Goal: Task Accomplishment & Management: Use online tool/utility

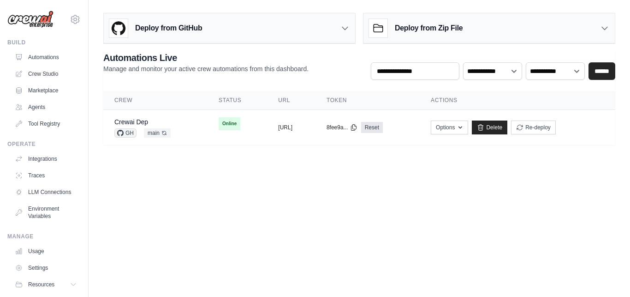
click at [147, 121] on link "Crewai Dep" at bounding box center [131, 121] width 34 height 7
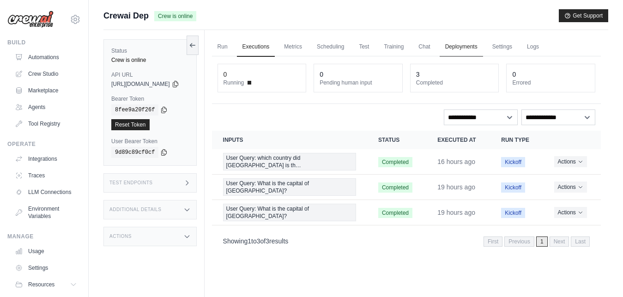
click at [483, 48] on link "Deployments" at bounding box center [460, 46] width 43 height 19
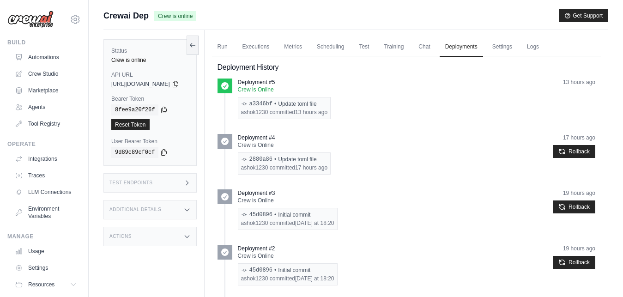
click at [267, 138] on p "Deployment #4" at bounding box center [256, 137] width 37 height 7
click at [33, 169] on link "Traces" at bounding box center [47, 175] width 70 height 15
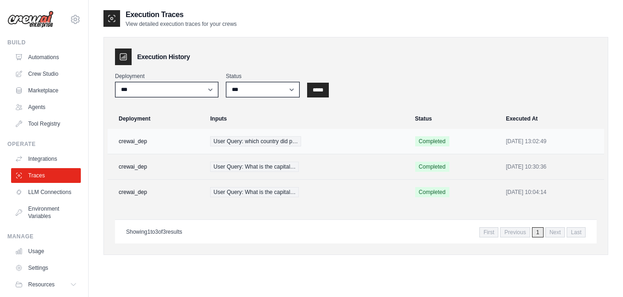
click at [140, 139] on td "crewai_dep" at bounding box center [156, 141] width 97 height 25
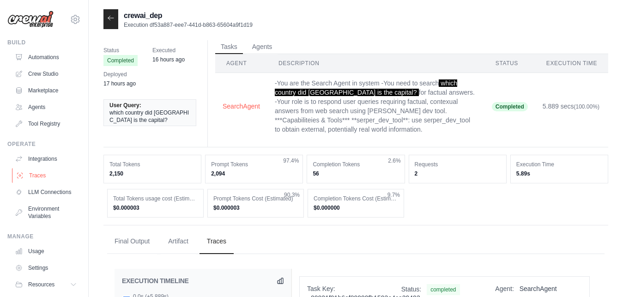
click at [36, 175] on link "Traces" at bounding box center [47, 175] width 70 height 15
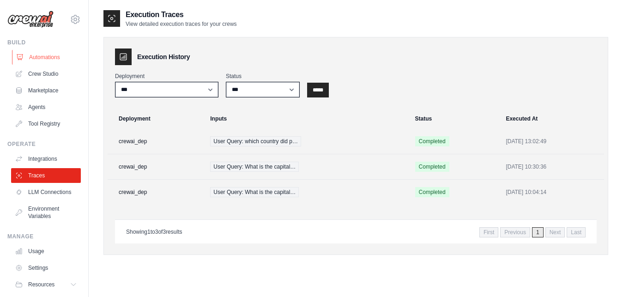
click at [44, 57] on link "Automations" at bounding box center [47, 57] width 70 height 15
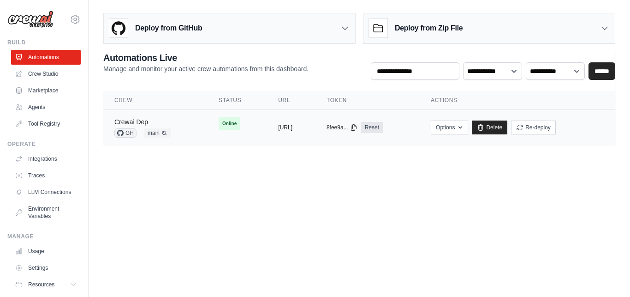
click at [138, 123] on link "Crewai Dep" at bounding box center [131, 121] width 34 height 7
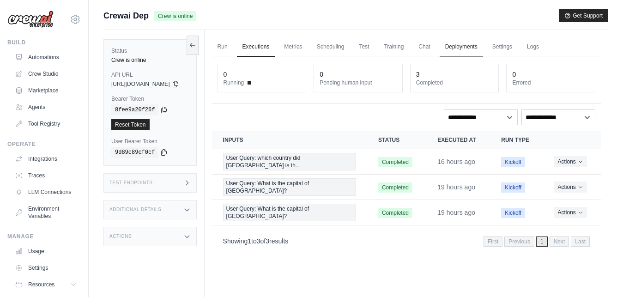
click at [469, 49] on link "Deployments" at bounding box center [460, 46] width 43 height 19
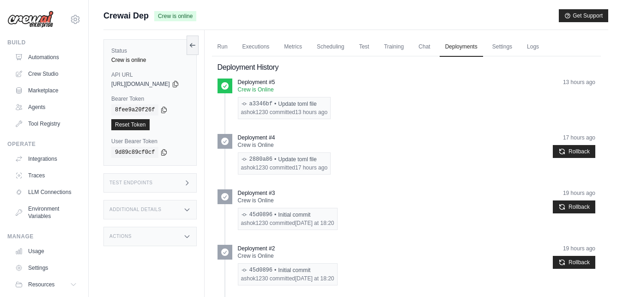
click at [575, 81] on time "13 hours ago" at bounding box center [579, 82] width 32 height 6
drag, startPoint x: 228, startPoint y: 65, endPoint x: 244, endPoint y: 68, distance: 16.1
click at [244, 68] on div "Deployment History Deployment #5 Crew is Online a3346bf • Update toml file asho…" at bounding box center [406, 201] width 389 height 290
click at [316, 72] on h2 "Deployment History" at bounding box center [406, 67] width 378 height 11
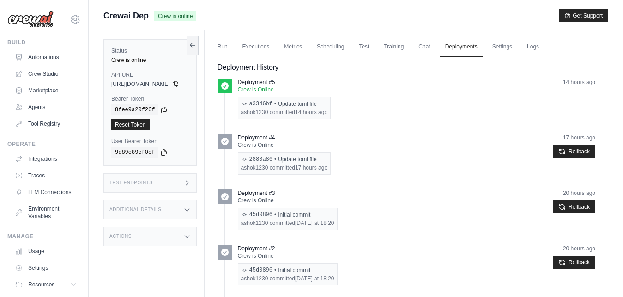
click at [426, 193] on div "Deployment #3 Crew is Online 45d0896 • Initial commit ashok1230 committed Tuesd…" at bounding box center [416, 209] width 357 height 41
click at [42, 60] on link "Automations" at bounding box center [47, 57] width 70 height 15
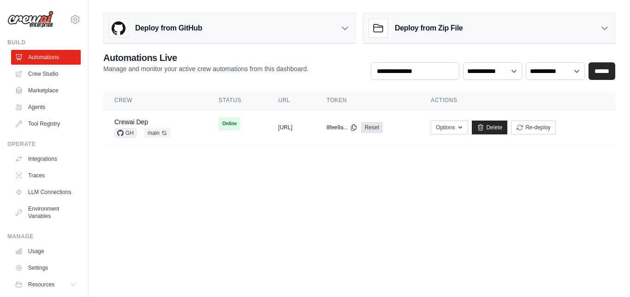
click at [42, 60] on link "Automations" at bounding box center [46, 57] width 70 height 15
click at [133, 123] on link "Crewai Dep" at bounding box center [131, 121] width 34 height 7
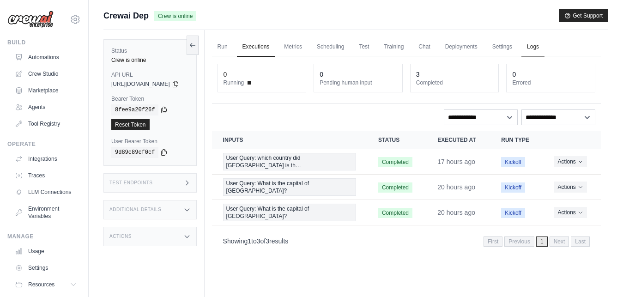
click at [544, 44] on link "Logs" at bounding box center [532, 46] width 23 height 19
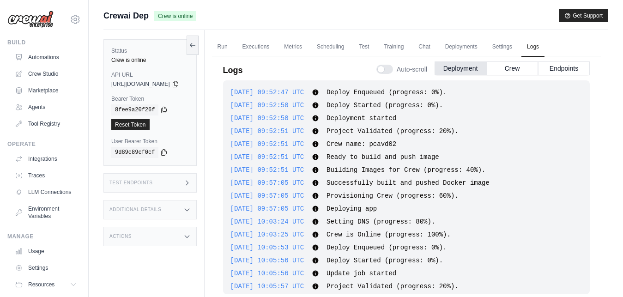
scroll to position [719, 0]
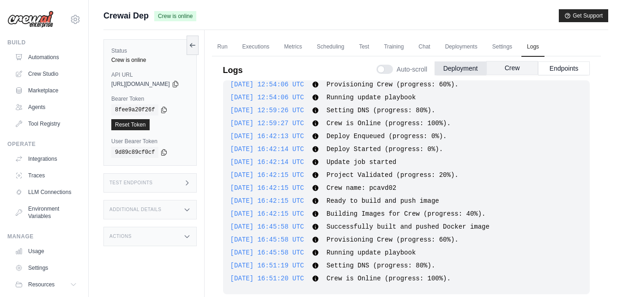
click at [514, 66] on button "Crew" at bounding box center [512, 68] width 52 height 14
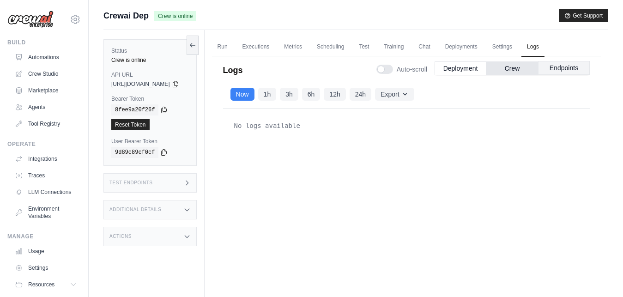
click at [563, 70] on button "Endpoints" at bounding box center [564, 68] width 52 height 14
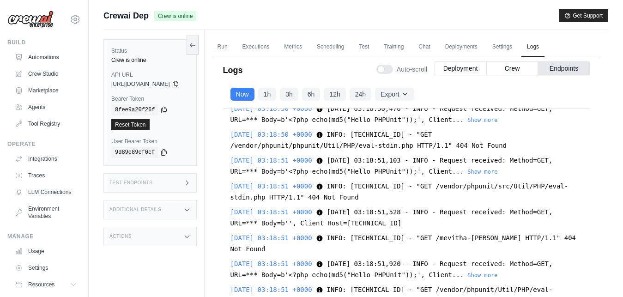
scroll to position [0, 0]
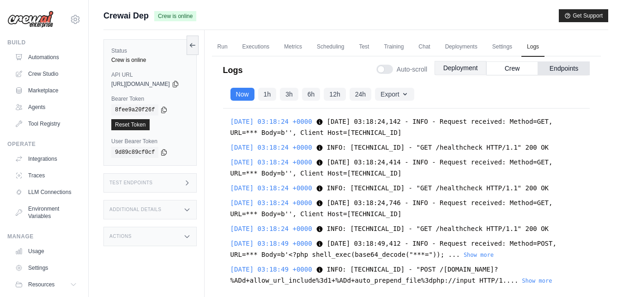
click at [462, 71] on button "Deployment" at bounding box center [460, 68] width 52 height 14
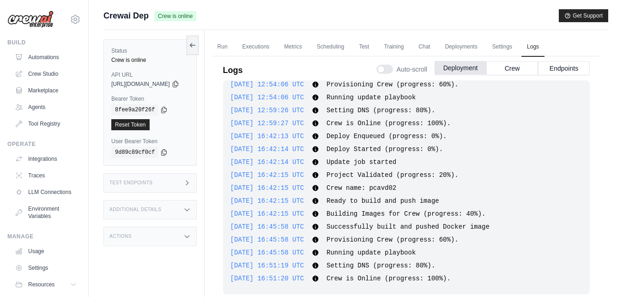
scroll to position [719, 0]
click at [467, 68] on button "Deployment" at bounding box center [460, 68] width 52 height 14
click at [40, 171] on link "Traces" at bounding box center [47, 175] width 70 height 15
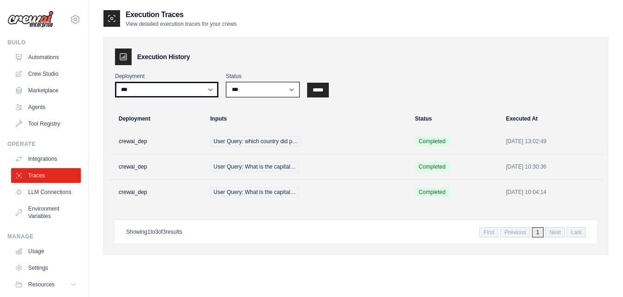
click at [115, 82] on select "**********" at bounding box center [166, 90] width 103 height 16
select select "******"
click option "**********" at bounding box center [0, 0] width 0 height 0
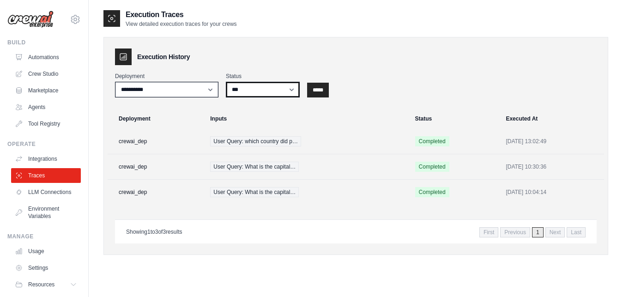
click at [226, 82] on select "*** ********* ******* *****" at bounding box center [263, 90] width 74 height 16
select select "*****"
click option "*****" at bounding box center [0, 0] width 0 height 0
click at [312, 92] on input "*****" at bounding box center [318, 90] width 22 height 15
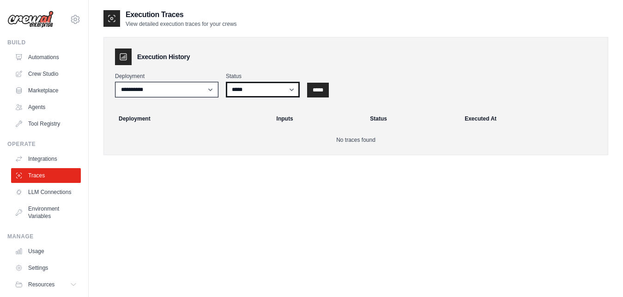
click at [226, 82] on select "*** ********* ******* *****" at bounding box center [263, 90] width 74 height 16
select select "*********"
click option "*********" at bounding box center [0, 0] width 0 height 0
click at [318, 91] on input "*****" at bounding box center [318, 90] width 22 height 15
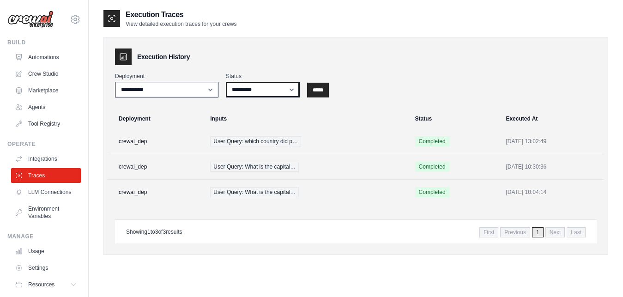
click at [226, 82] on select "*** ********* ******* *****" at bounding box center [263, 90] width 74 height 16
click at [275, 89] on select "*** ********* ******* *****" at bounding box center [263, 90] width 74 height 16
click at [143, 139] on td "crewai_dep" at bounding box center [156, 141] width 97 height 25
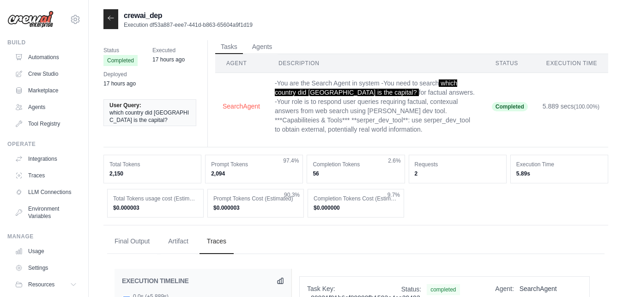
click at [112, 19] on icon at bounding box center [110, 17] width 7 height 7
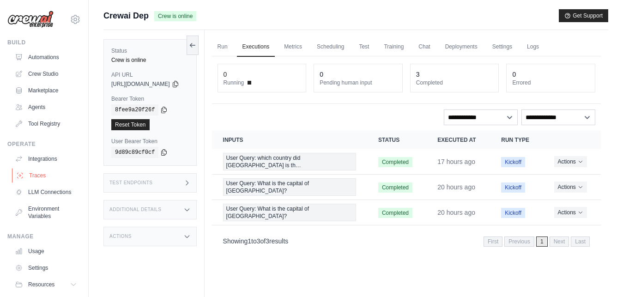
click at [37, 178] on link "Traces" at bounding box center [47, 175] width 70 height 15
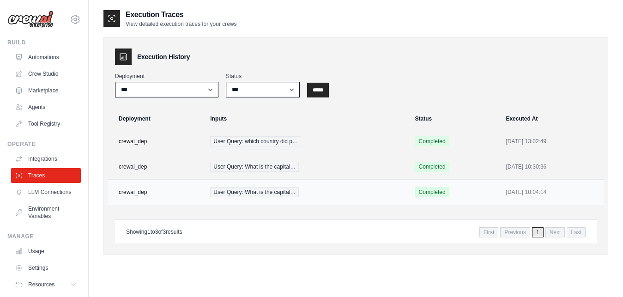
click at [143, 194] on td "crewai_dep" at bounding box center [156, 192] width 97 height 25
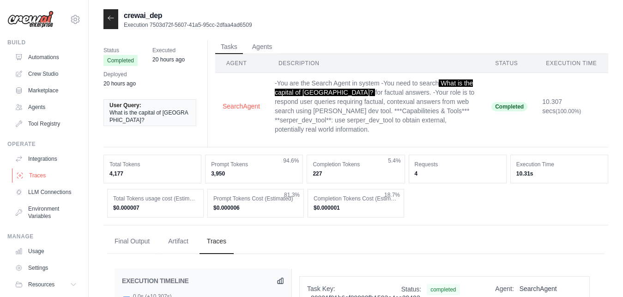
click at [39, 170] on link "Traces" at bounding box center [47, 175] width 70 height 15
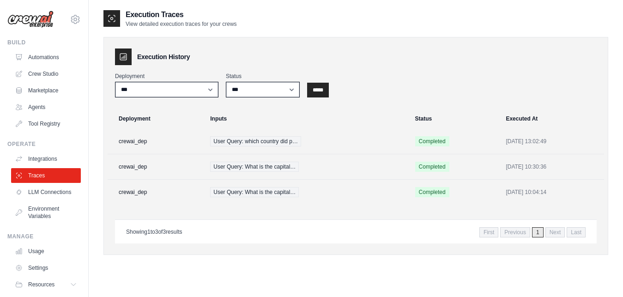
click at [150, 18] on h2 "Execution Traces" at bounding box center [181, 14] width 111 height 11
click at [144, 138] on td "crewai_dep" at bounding box center [156, 141] width 97 height 25
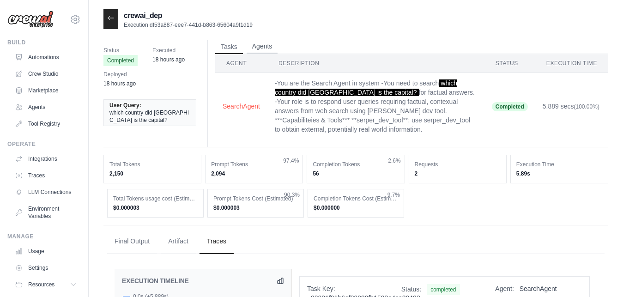
click at [263, 47] on button "Agents" at bounding box center [261, 47] width 31 height 14
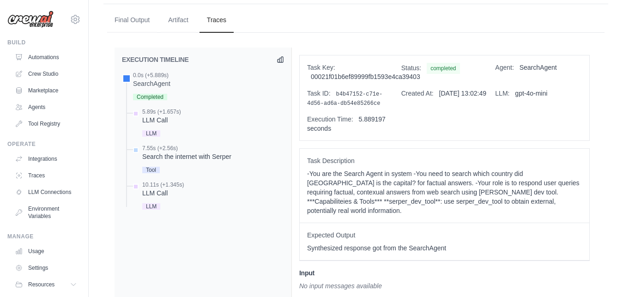
scroll to position [213, 0]
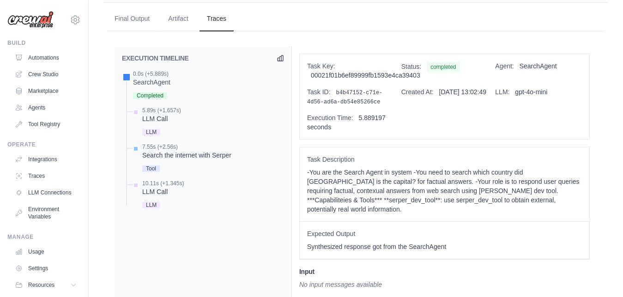
click at [155, 169] on span "Tool" at bounding box center [151, 168] width 18 height 6
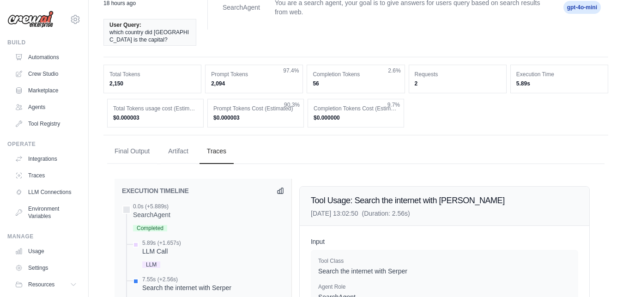
scroll to position [89, 0]
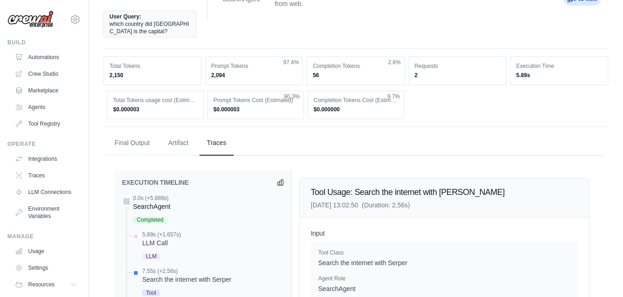
click at [149, 224] on div "Completed" at bounding box center [151, 219] width 37 height 12
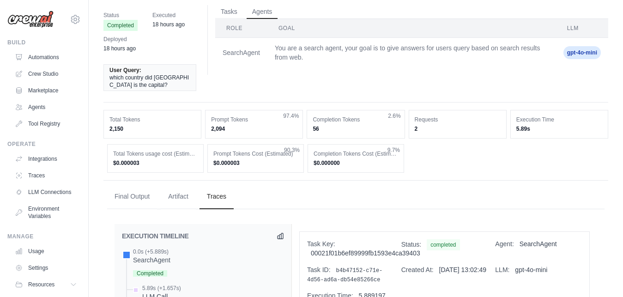
scroll to position [29, 0]
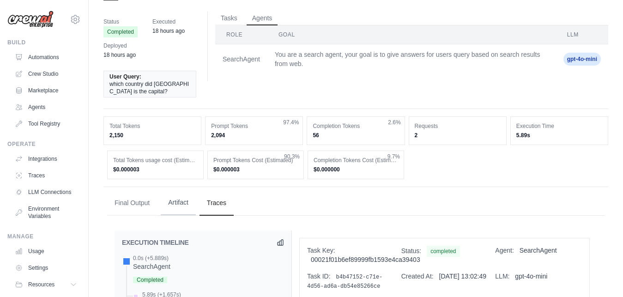
click at [171, 208] on button "Artifact" at bounding box center [178, 202] width 35 height 25
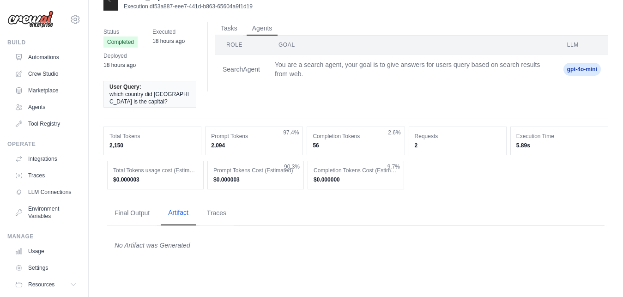
scroll to position [18, 0]
click at [266, 102] on div "Status Completed Executed 18 hours ago Deployed 18 hours ago User Query: which …" at bounding box center [355, 70] width 504 height 97
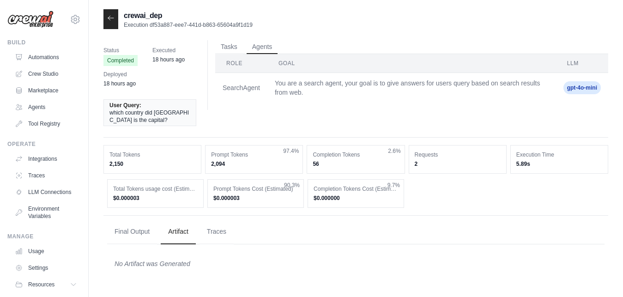
click at [113, 24] on div at bounding box center [110, 19] width 15 height 20
click at [112, 20] on icon at bounding box center [110, 17] width 7 height 7
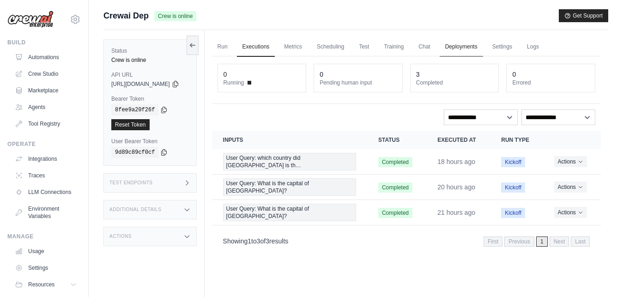
click at [480, 46] on link "Deployments" at bounding box center [460, 46] width 43 height 19
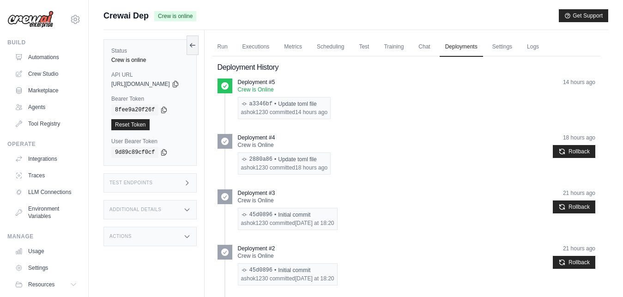
click at [413, 126] on div "Deployment #5 Crew is Online a3346bf • Update toml file ashok1230 committed 14 …" at bounding box center [406, 102] width 378 height 48
click at [542, 48] on link "Logs" at bounding box center [532, 46] width 23 height 19
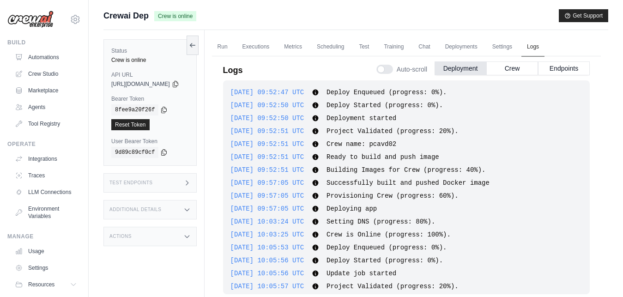
scroll to position [719, 0]
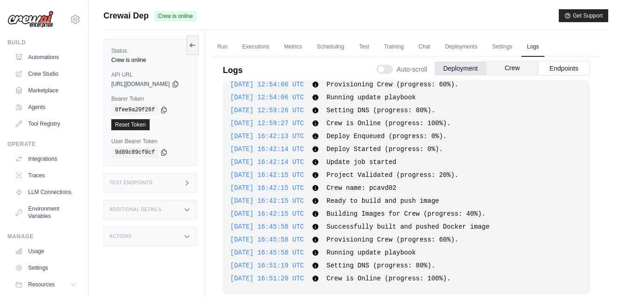
click at [508, 71] on button "Crew" at bounding box center [512, 68] width 52 height 14
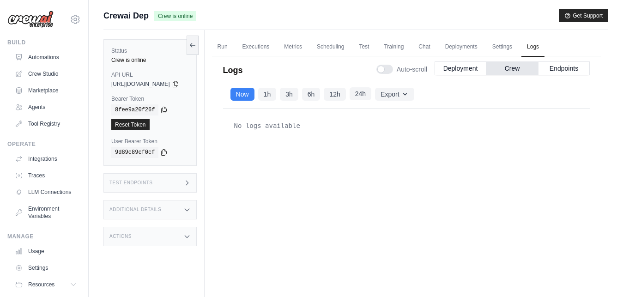
click at [368, 93] on button "24h" at bounding box center [360, 93] width 22 height 13
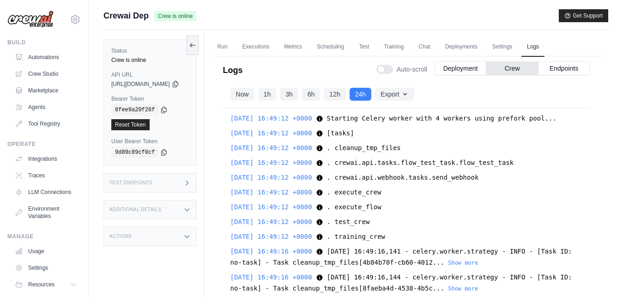
scroll to position [0, 0]
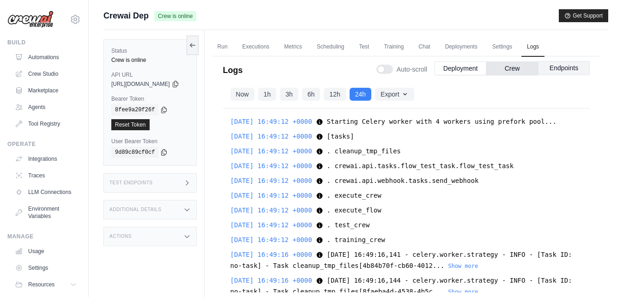
click at [552, 70] on button "Endpoints" at bounding box center [564, 68] width 52 height 14
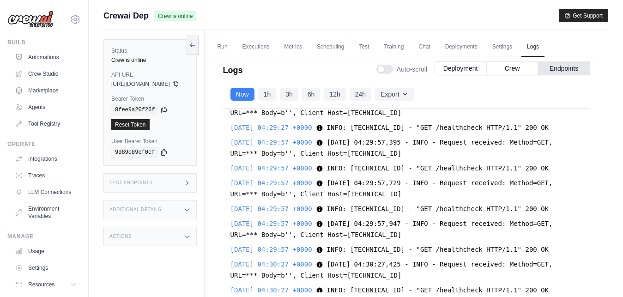
scroll to position [20372, 0]
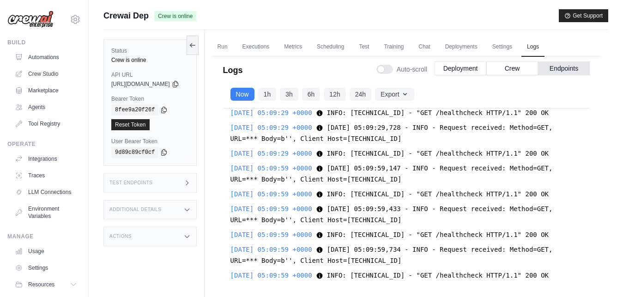
click at [137, 181] on h3 "Test Endpoints" at bounding box center [130, 183] width 43 height 6
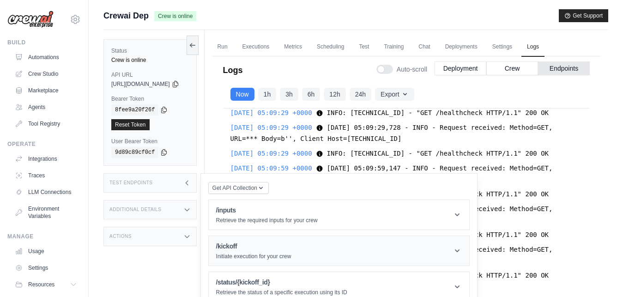
click at [258, 248] on h1 "/kickoff" at bounding box center [253, 245] width 75 height 9
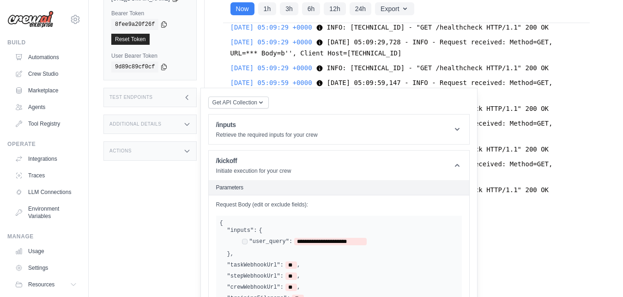
scroll to position [91, 0]
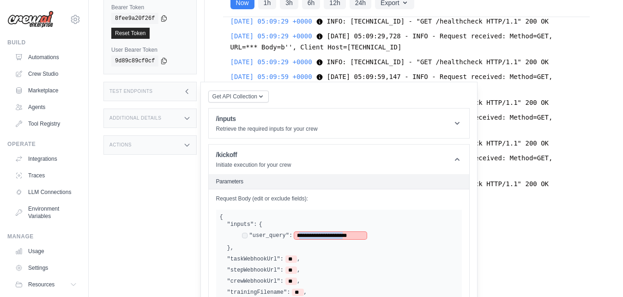
drag, startPoint x: 311, startPoint y: 236, endPoint x: 372, endPoint y: 237, distance: 60.9
click at [366, 237] on span "**********" at bounding box center [330, 235] width 72 height 7
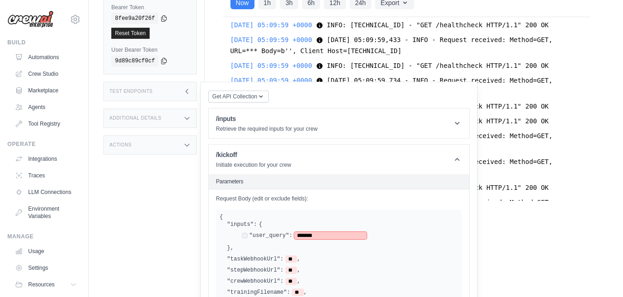
scroll to position [30537, 0]
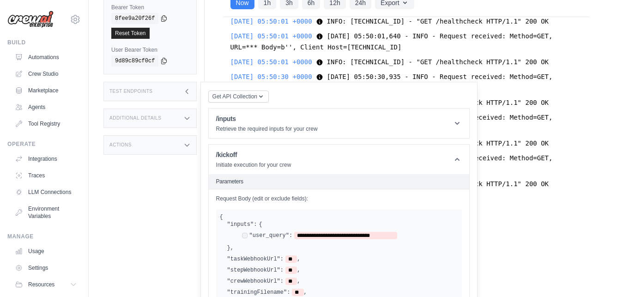
click at [257, 222] on label ""inputs":" at bounding box center [242, 224] width 30 height 7
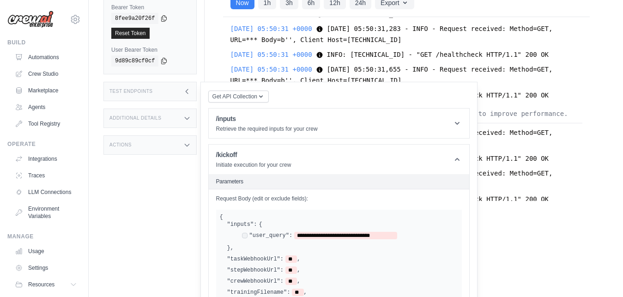
scroll to position [40746, 0]
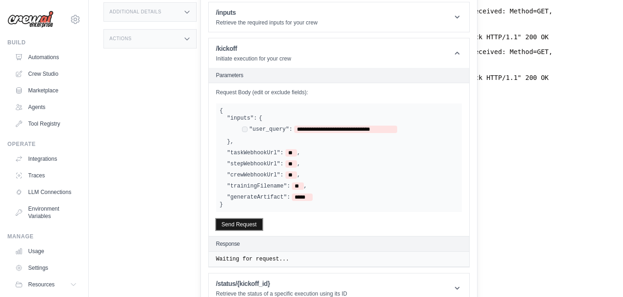
click at [260, 224] on button "Send Request" at bounding box center [239, 224] width 46 height 11
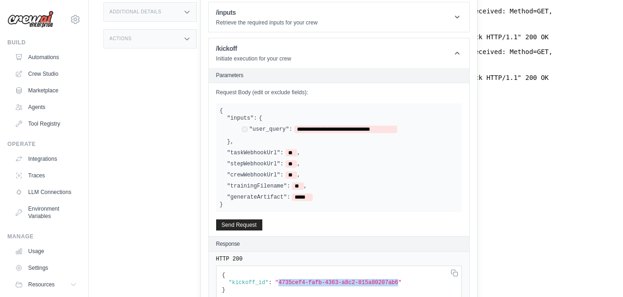
drag, startPoint x: 289, startPoint y: 282, endPoint x: 397, endPoint y: 285, distance: 108.0
click at [397, 285] on span ""4735cef4-fafb-4363-a8c2-815a80207ab6"" at bounding box center [338, 282] width 126 height 6
copy span "4735cef4-fafb-4363-a8c2-815a80207ab6"
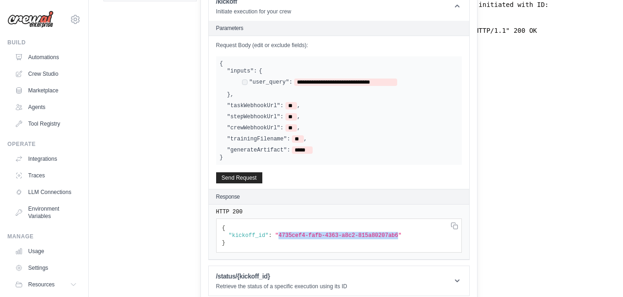
scroll to position [252, 0]
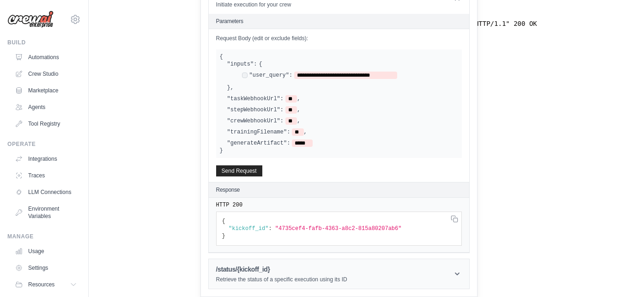
click at [288, 269] on h1 "/status/{kickoff_id}" at bounding box center [281, 268] width 131 height 9
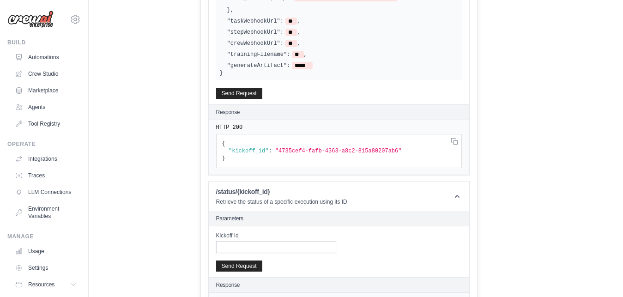
scroll to position [348, 0]
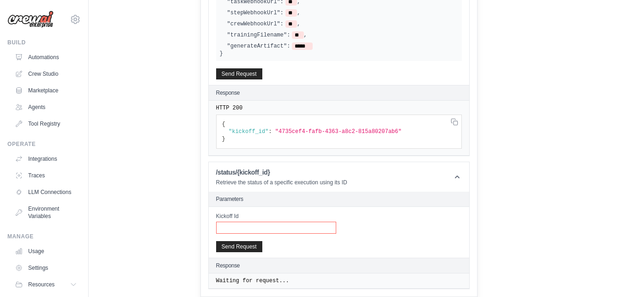
click at [291, 231] on input "Kickoff Id" at bounding box center [276, 228] width 120 height 12
paste input "**********"
type input "**********"
click at [262, 246] on button "Send Request" at bounding box center [239, 245] width 46 height 11
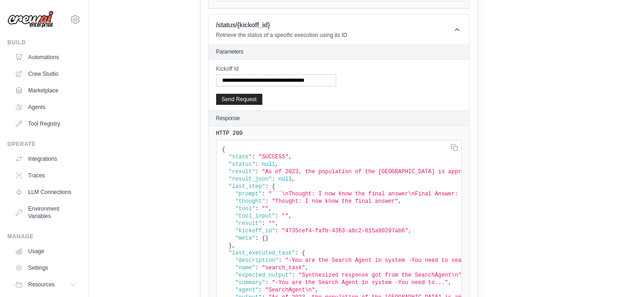
click at [426, 172] on span ""As of 2023, the population of the [GEOGRAPHIC_DATA] is approximately 343,477,3…" at bounding box center [524, 171] width 525 height 6
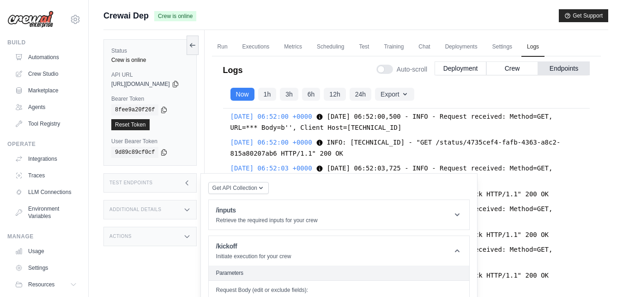
scroll to position [40613, 0]
click at [554, 66] on button "Endpoints" at bounding box center [564, 68] width 52 height 14
click at [191, 186] on icon at bounding box center [186, 182] width 7 height 7
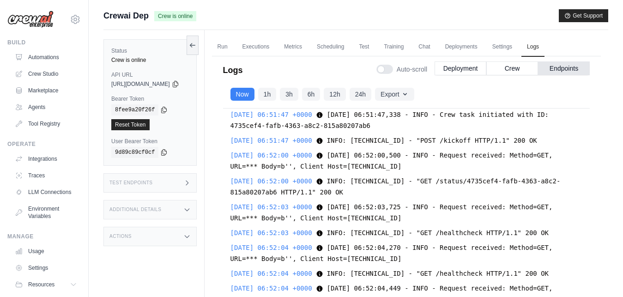
scroll to position [40496, 0]
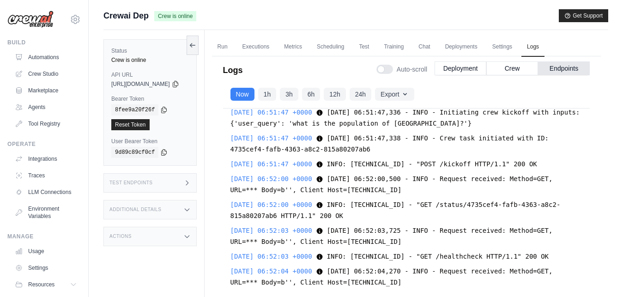
click at [482, 168] on span "INFO: [TECHNICAL_ID] - "POST /kickoff HTTP/1.1" 200 OK" at bounding box center [432, 163] width 210 height 7
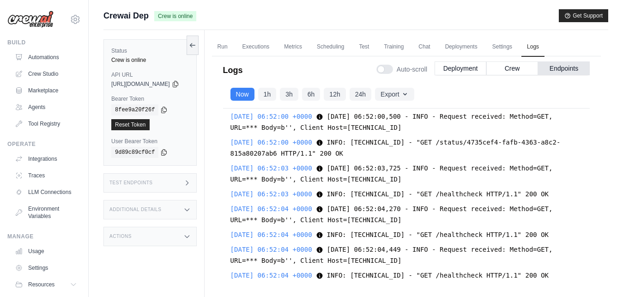
scroll to position [40590, 0]
click at [289, 146] on span "[DATE] 06:52:00 +0000" at bounding box center [271, 141] width 82 height 7
click at [465, 157] on span "INFO: [TECHNICAL_ID] - "GET /status/4735cef4-fafb-4363-a8c2-815a80207ab6 HTTP/1…" at bounding box center [395, 147] width 330 height 18
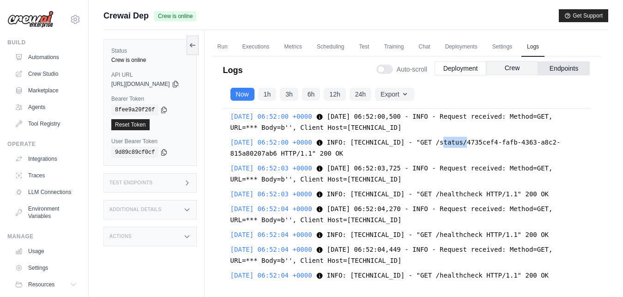
click at [509, 70] on button "Crew" at bounding box center [512, 68] width 52 height 14
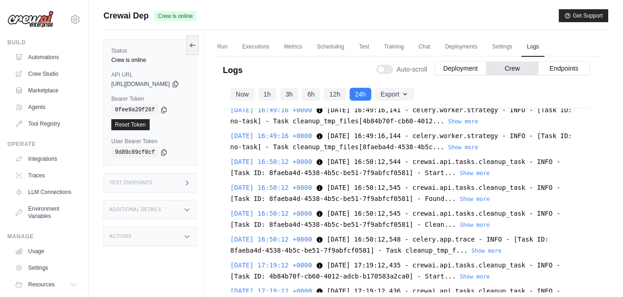
scroll to position [223, 0]
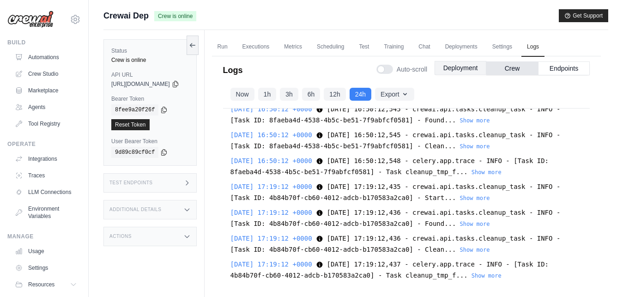
click at [462, 69] on button "Deployment" at bounding box center [460, 68] width 52 height 14
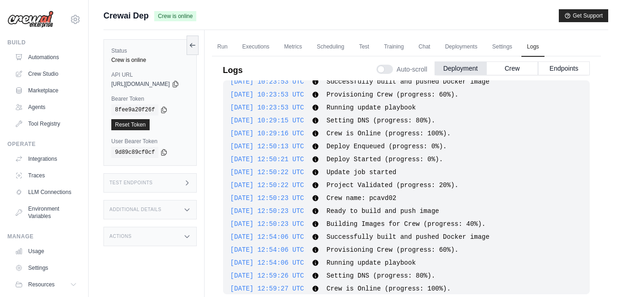
scroll to position [719, 0]
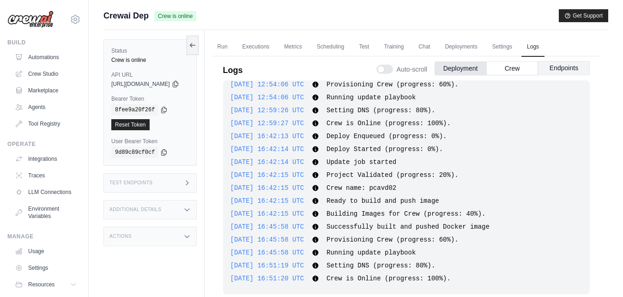
click at [558, 69] on button "Endpoints" at bounding box center [564, 68] width 52 height 14
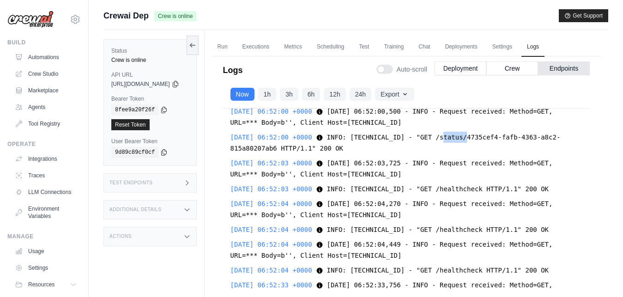
scroll to position [40465, 0]
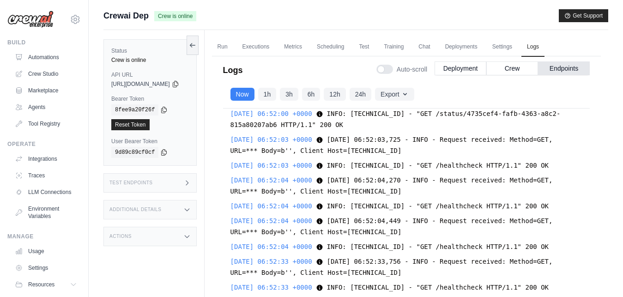
click at [357, 154] on span "[DATE] 06:52:03,725 - INFO - Request received: Method=GET, URL=*** Body=b'', Cl…" at bounding box center [391, 145] width 322 height 18
click at [286, 117] on span "[DATE] 06:52:00 +0000" at bounding box center [271, 113] width 82 height 7
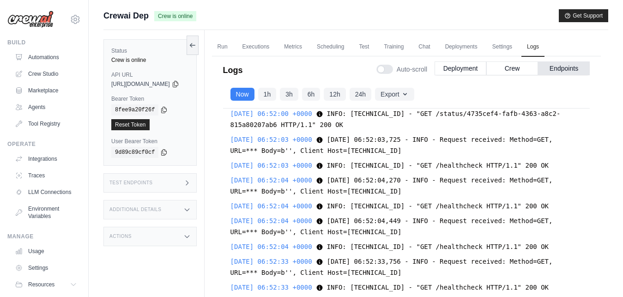
click at [414, 195] on span "[DATE] 06:52:04,270 - INFO - Request received: Method=GET, URL=*** Body=b'', Cl…" at bounding box center [391, 185] width 322 height 18
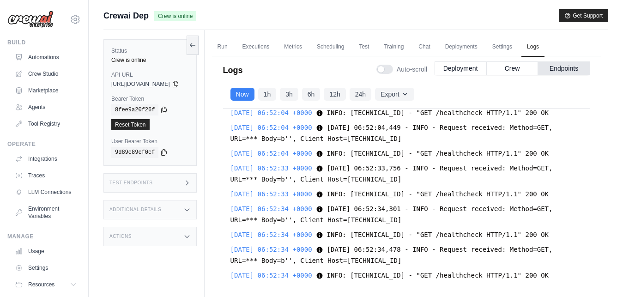
scroll to position [40613, 0]
click at [414, 128] on span "[DATE] 06:52:04,449 - INFO - Request received: Method=GET, URL=*** Body=b'', Cl…" at bounding box center [391, 133] width 322 height 18
click at [462, 68] on button "Deployment" at bounding box center [460, 68] width 52 height 14
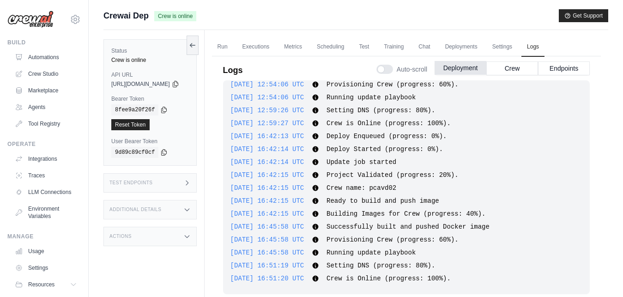
scroll to position [719, 0]
click at [514, 45] on link "Settings" at bounding box center [501, 46] width 31 height 19
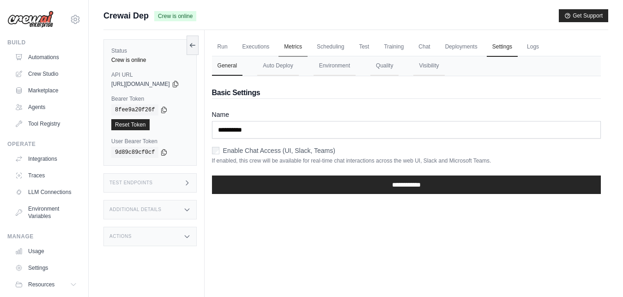
click at [307, 47] on link "Metrics" at bounding box center [292, 46] width 29 height 19
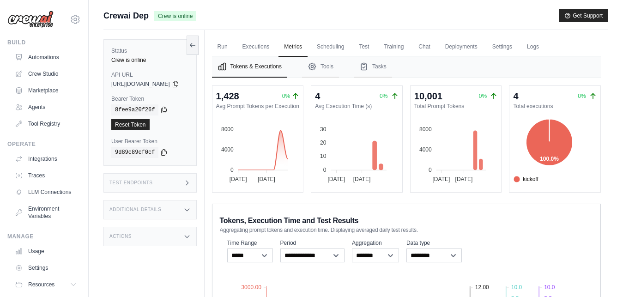
click at [279, 66] on button "Tokens & Executions" at bounding box center [249, 66] width 75 height 21
click at [333, 60] on button "Tools" at bounding box center [320, 66] width 37 height 21
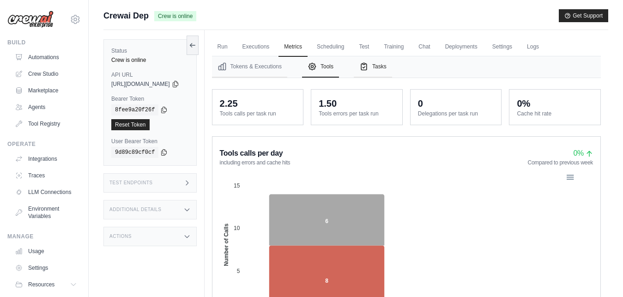
click at [388, 67] on button "Tasks" at bounding box center [373, 66] width 38 height 21
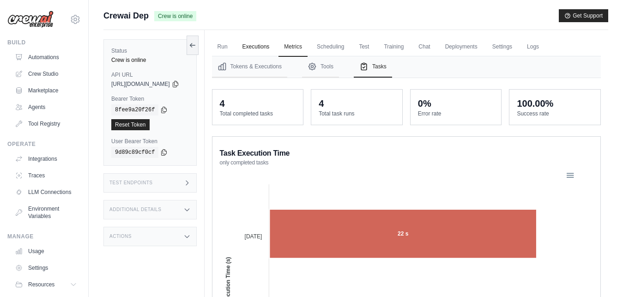
click at [267, 48] on link "Executions" at bounding box center [256, 46] width 38 height 19
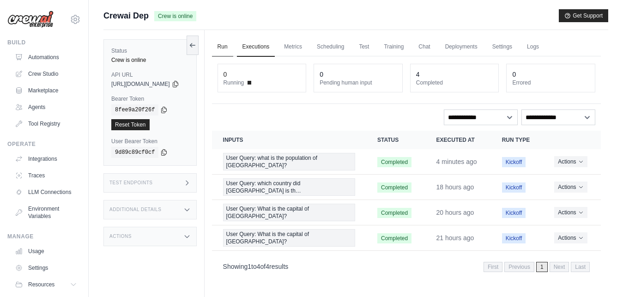
click at [233, 46] on link "Run" at bounding box center [222, 46] width 21 height 19
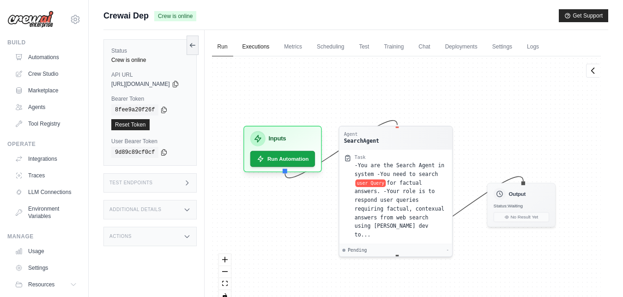
click at [266, 44] on link "Executions" at bounding box center [256, 46] width 38 height 19
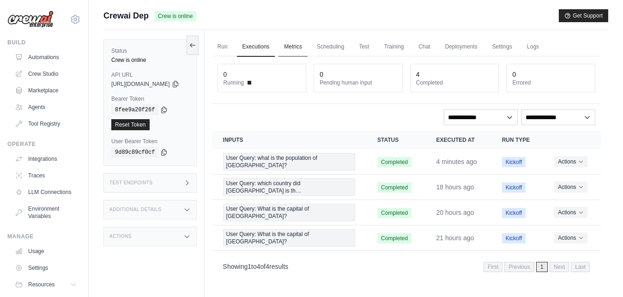
click at [304, 43] on link "Metrics" at bounding box center [292, 46] width 29 height 19
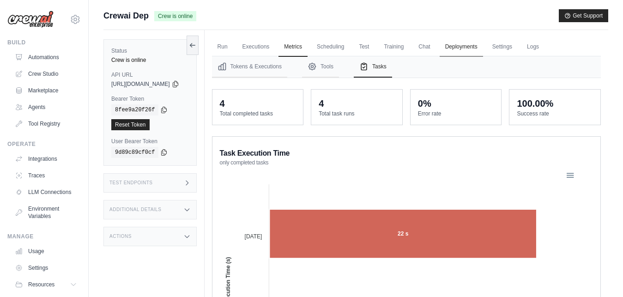
click at [480, 49] on link "Deployments" at bounding box center [460, 46] width 43 height 19
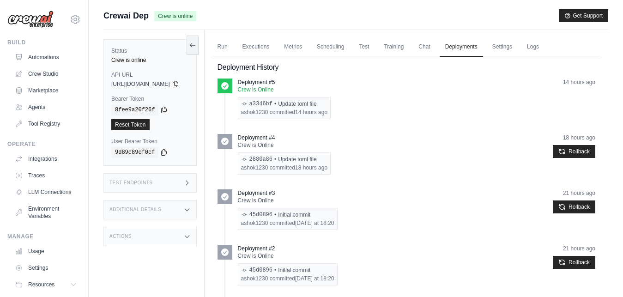
click at [307, 160] on div "2880a86 • Update toml file" at bounding box center [284, 159] width 86 height 7
click at [132, 83] on span "[URL][DOMAIN_NAME]" at bounding box center [140, 83] width 59 height 7
click at [449, 118] on div "Deployment #5 Crew is Online a3346bf • Update toml file ashok1230 committed 14 …" at bounding box center [416, 98] width 357 height 41
